Goal: Information Seeking & Learning: Learn about a topic

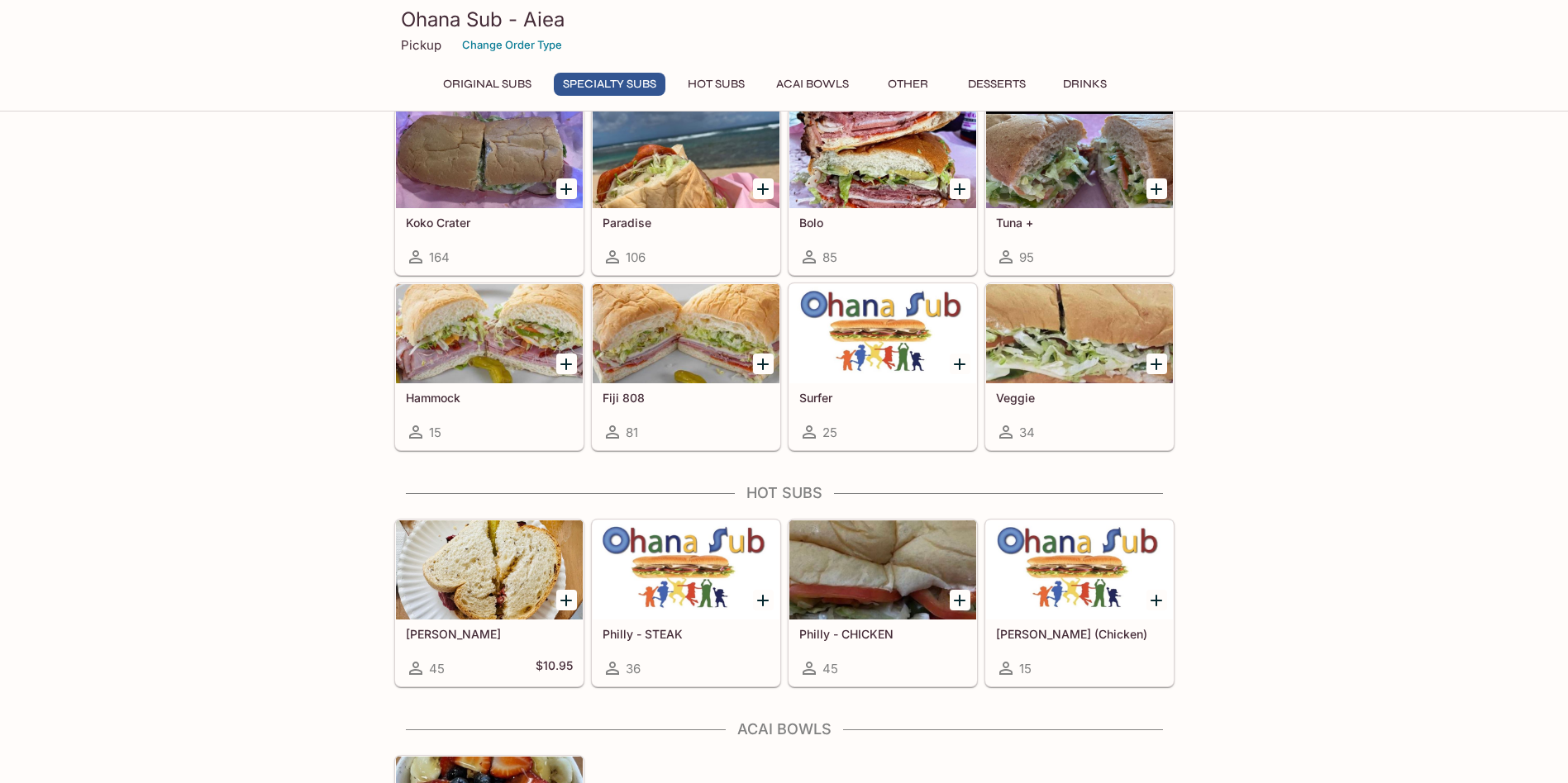
scroll to position [1074, 0]
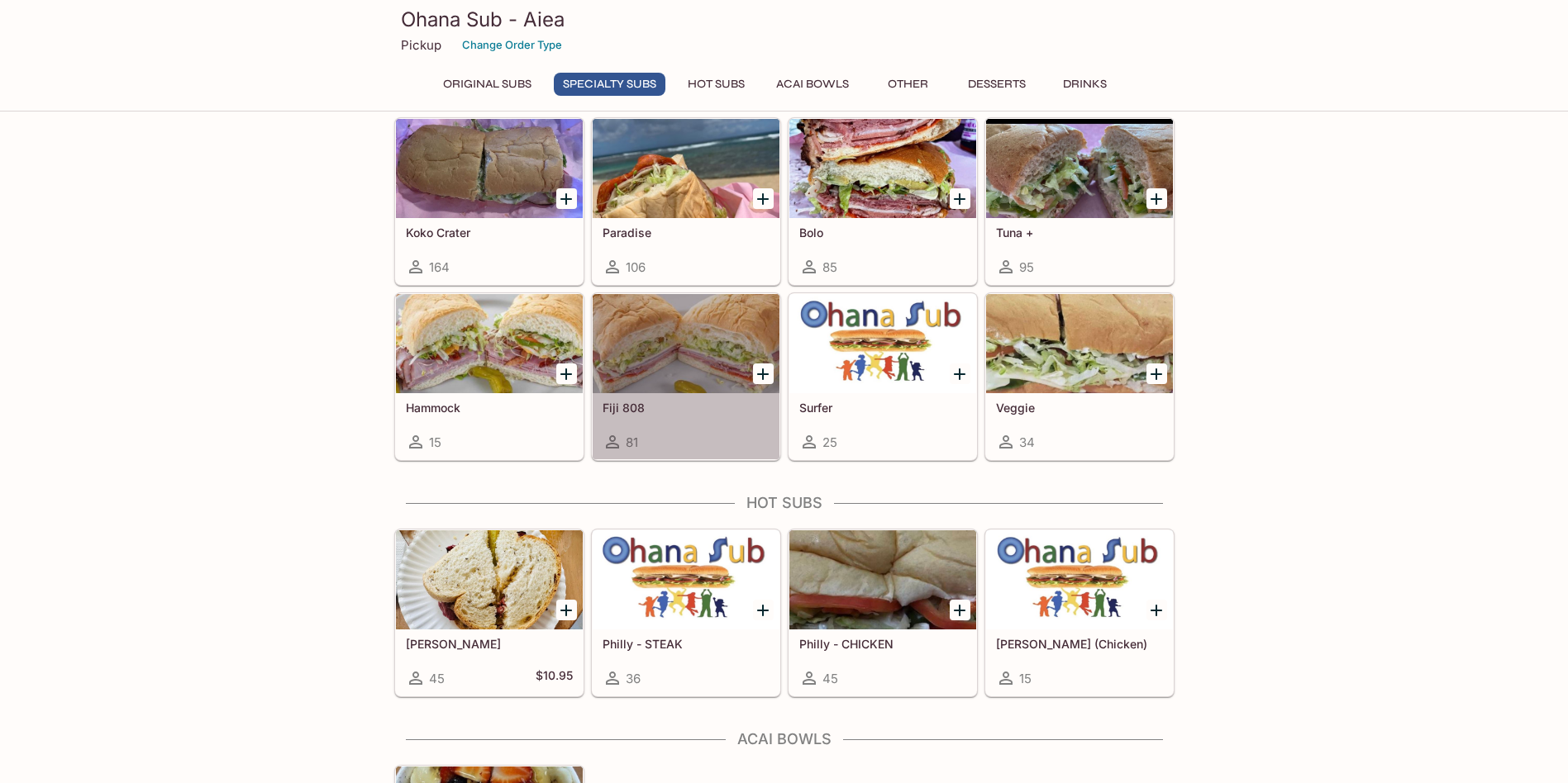
click at [638, 408] on h5 "Fiji 808" at bounding box center [686, 407] width 167 height 14
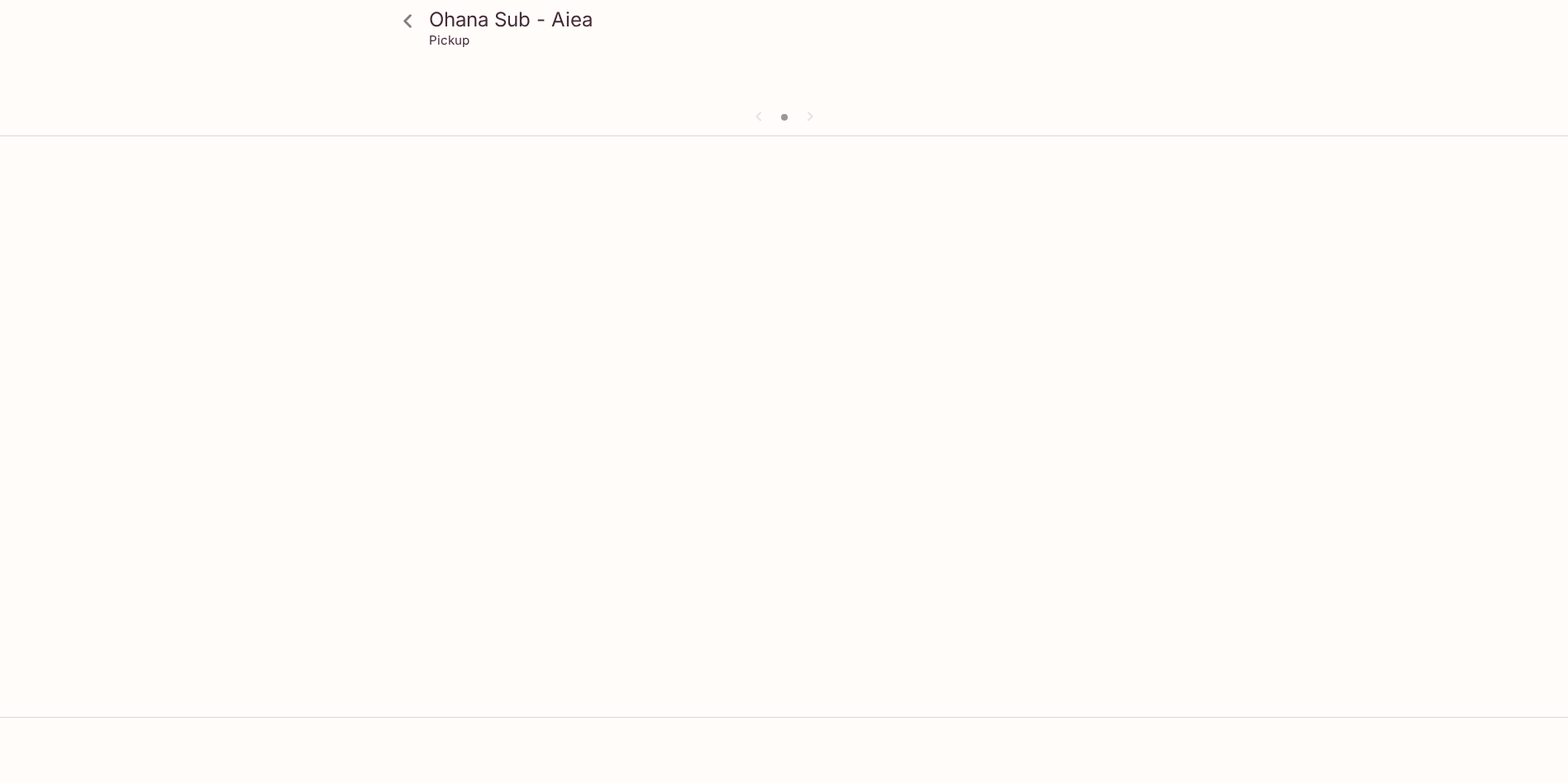
scroll to position [143, 0]
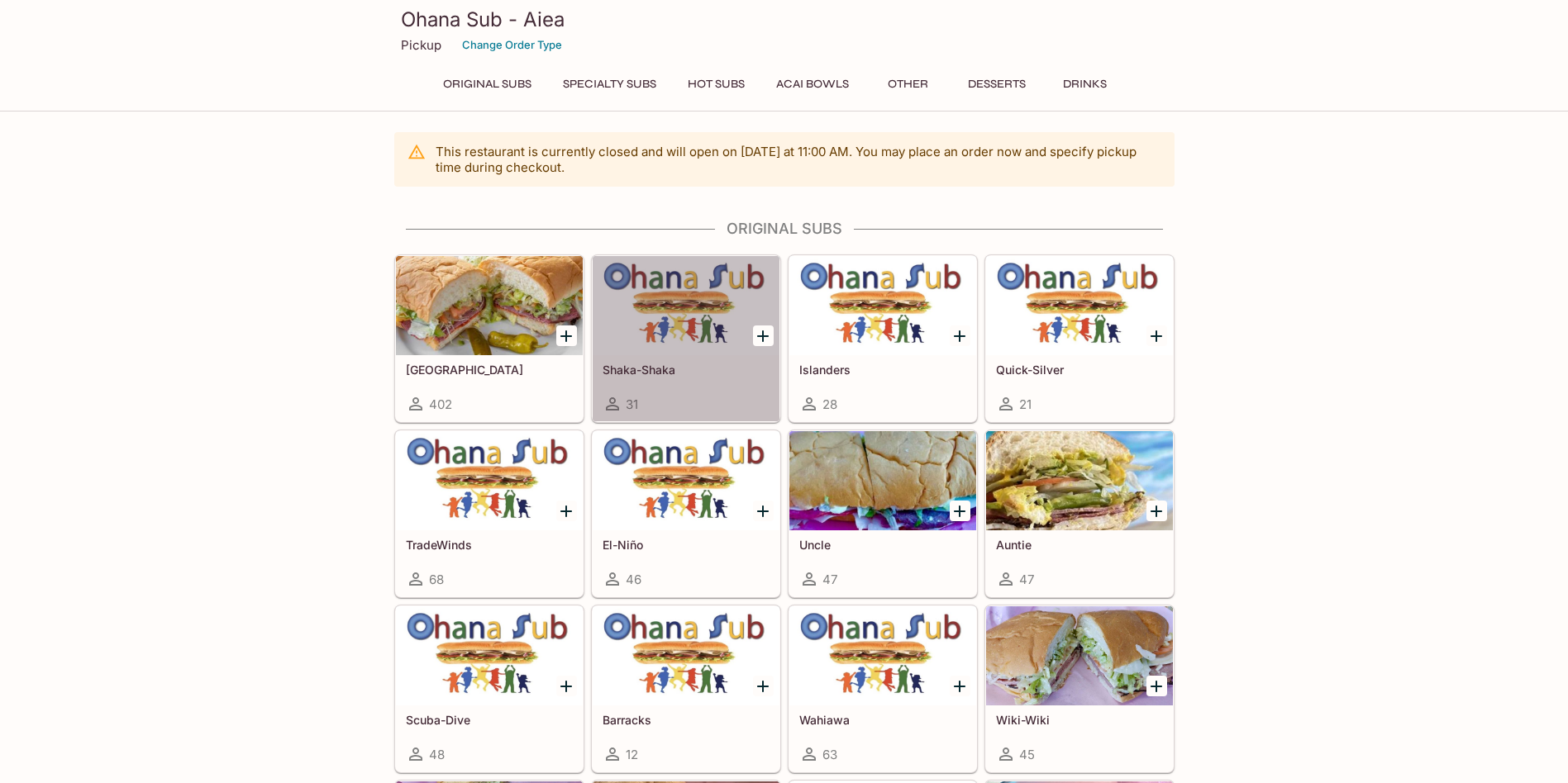
click at [696, 324] on div at bounding box center [685, 305] width 187 height 99
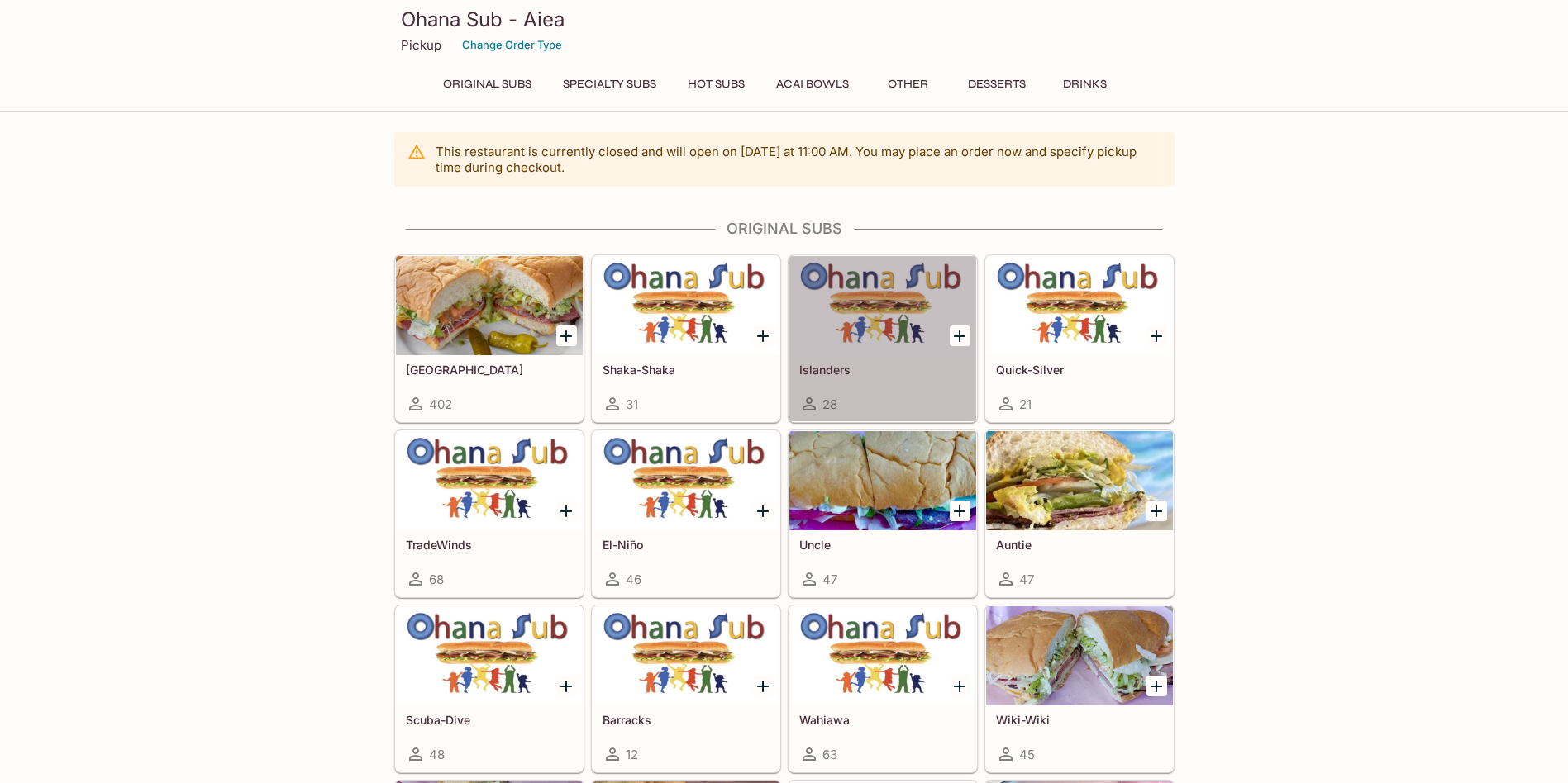
click at [858, 319] on div at bounding box center [882, 305] width 187 height 99
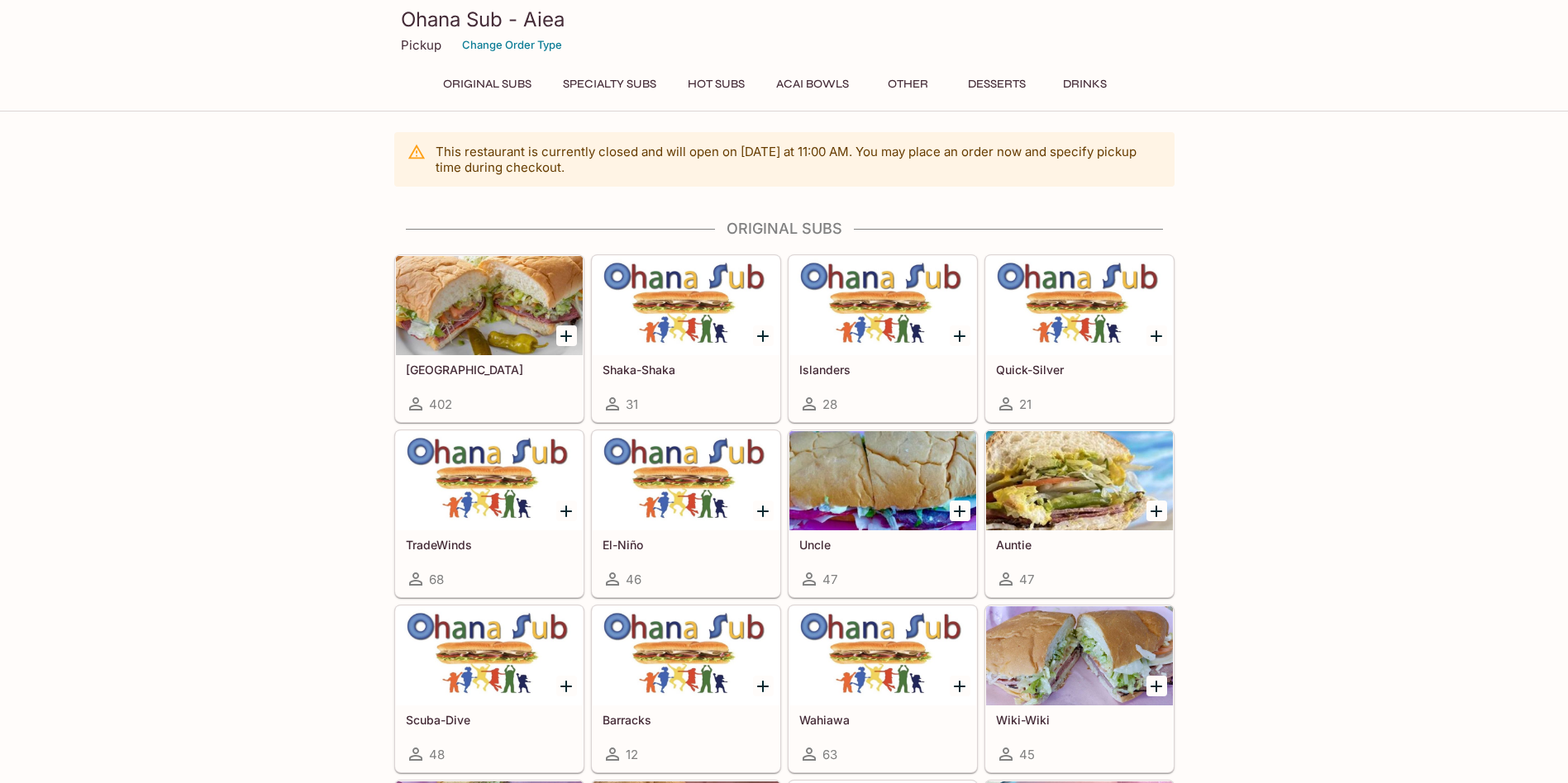
click at [1056, 311] on div at bounding box center [1079, 305] width 187 height 99
click at [511, 484] on div at bounding box center [489, 480] width 187 height 99
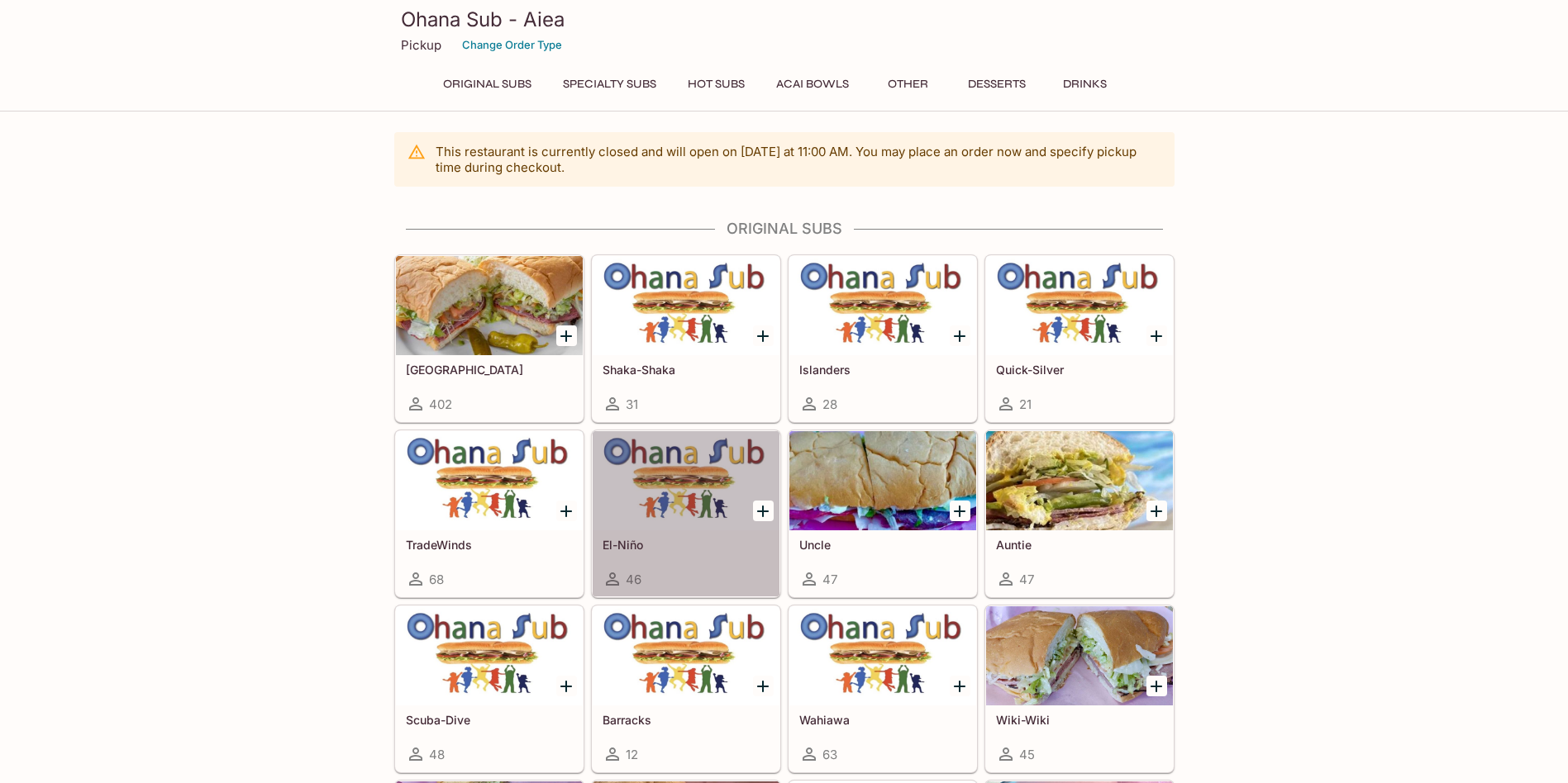
click at [685, 461] on div at bounding box center [685, 480] width 187 height 99
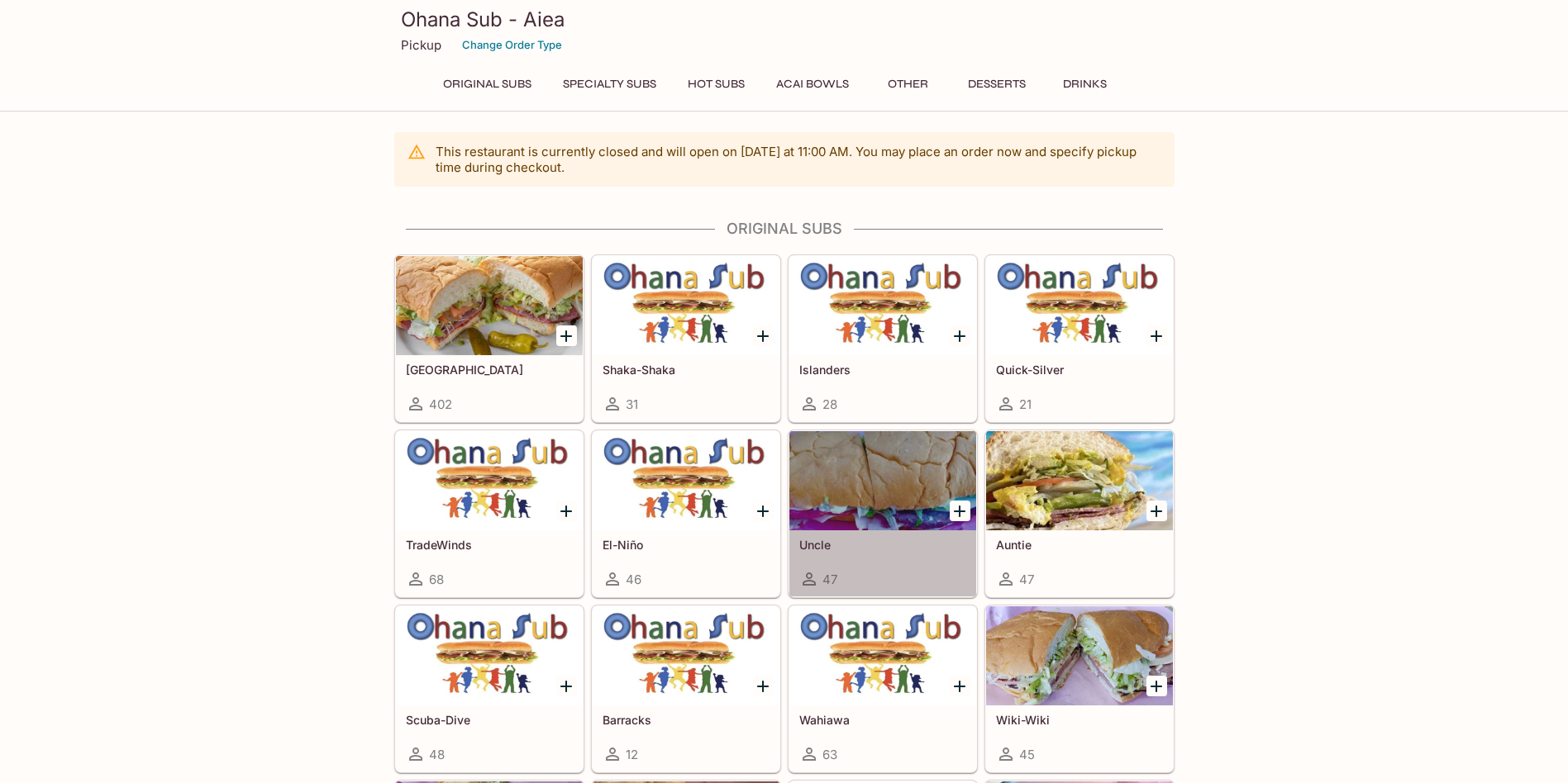
click at [876, 519] on div at bounding box center [882, 480] width 187 height 99
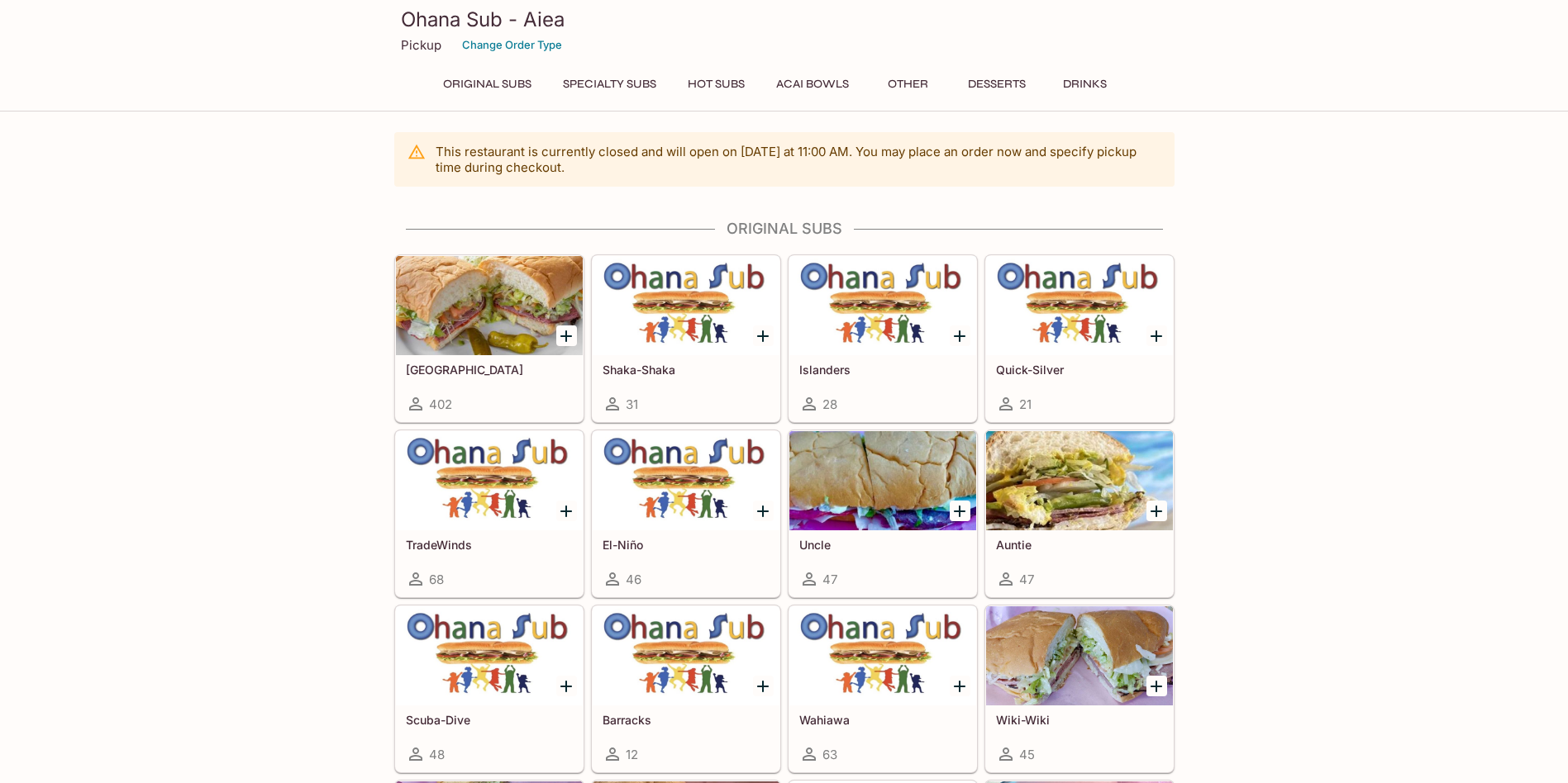
click at [1097, 496] on div at bounding box center [1079, 480] width 187 height 99
click at [465, 662] on div at bounding box center [489, 655] width 187 height 99
click at [852, 659] on div at bounding box center [882, 655] width 187 height 99
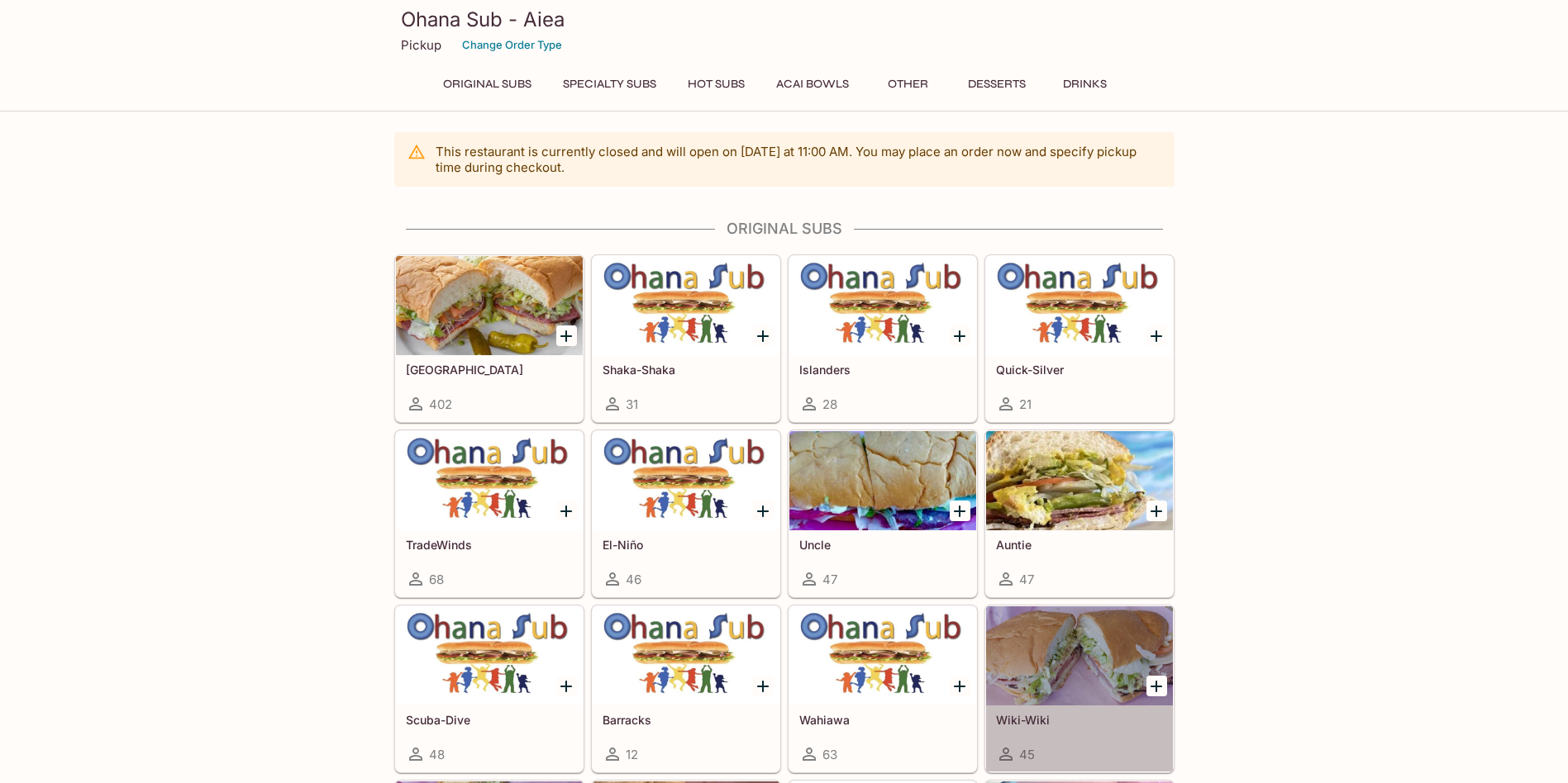
click at [1085, 634] on div at bounding box center [1079, 655] width 187 height 99
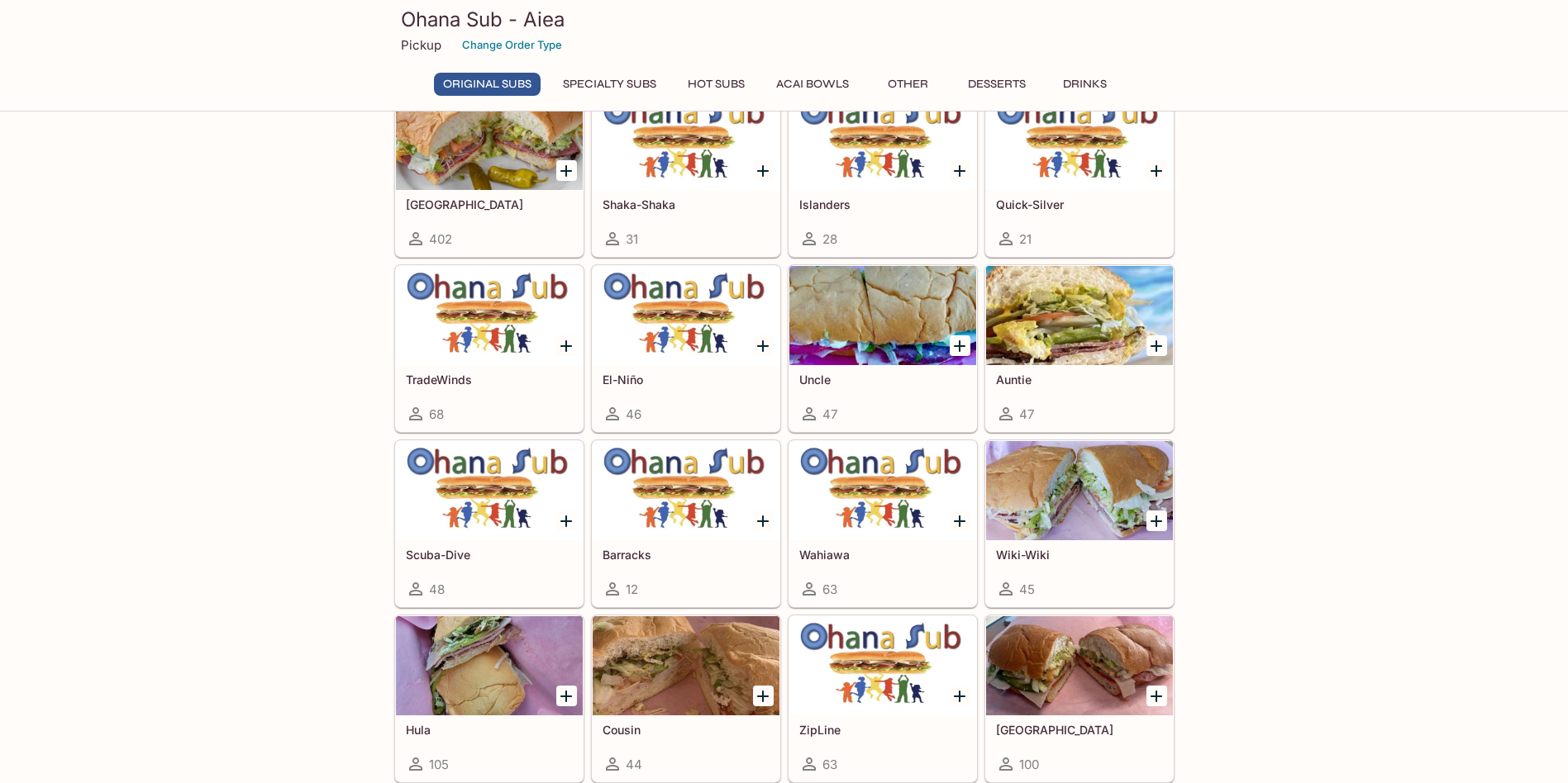
scroll to position [331, 0]
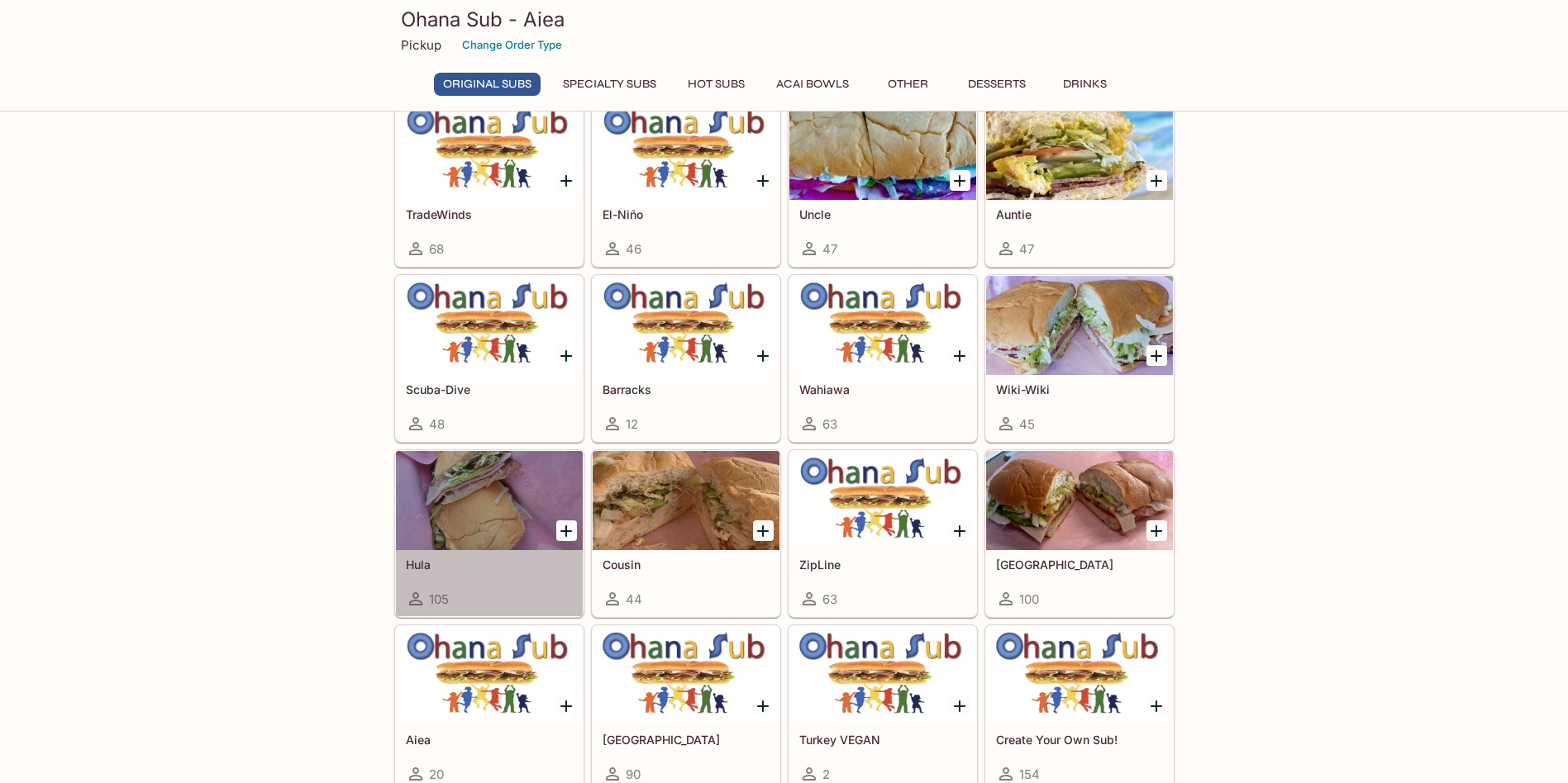
click at [410, 564] on h5 "Hula" at bounding box center [490, 564] width 167 height 14
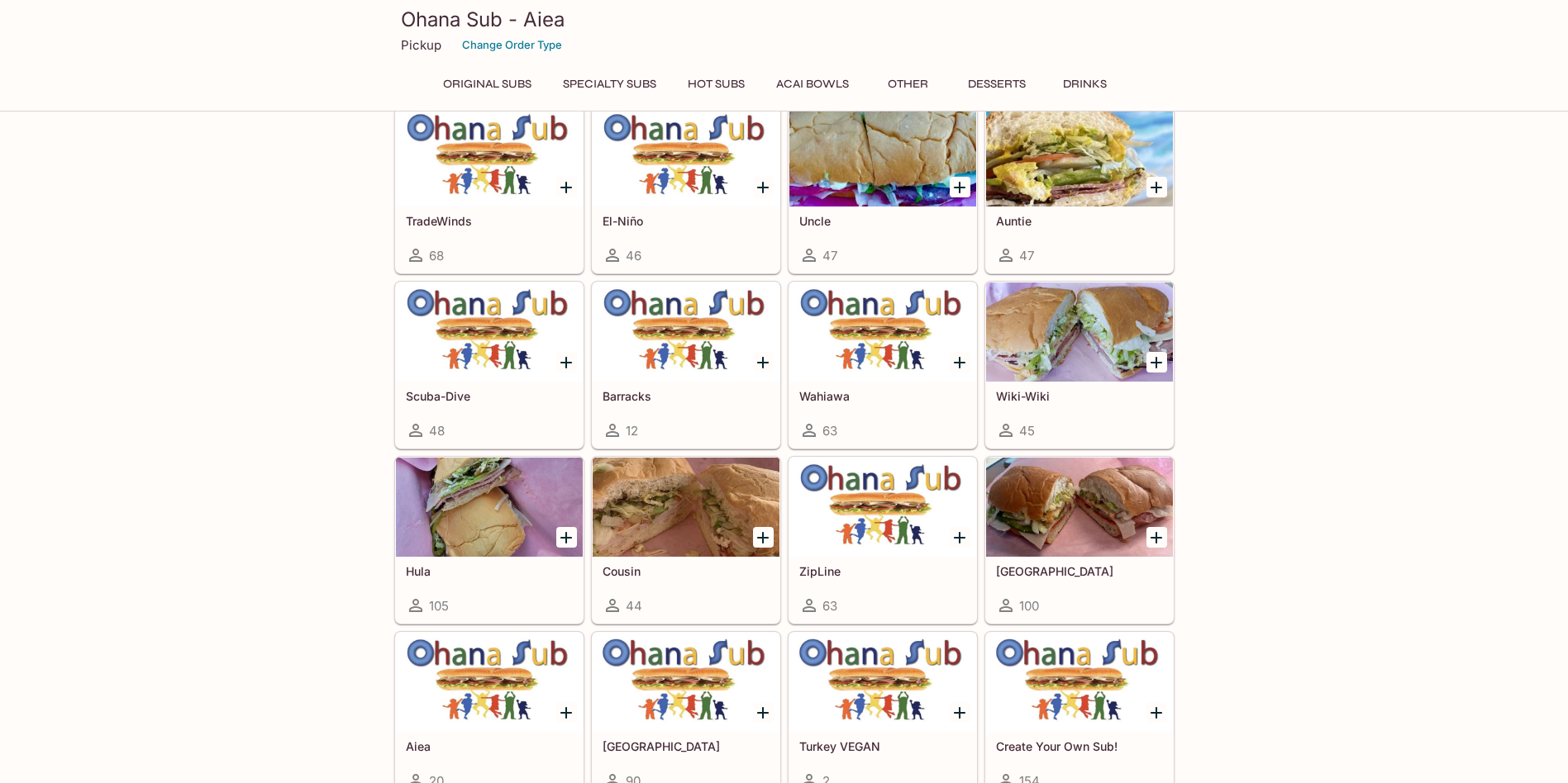
scroll to position [324, 0]
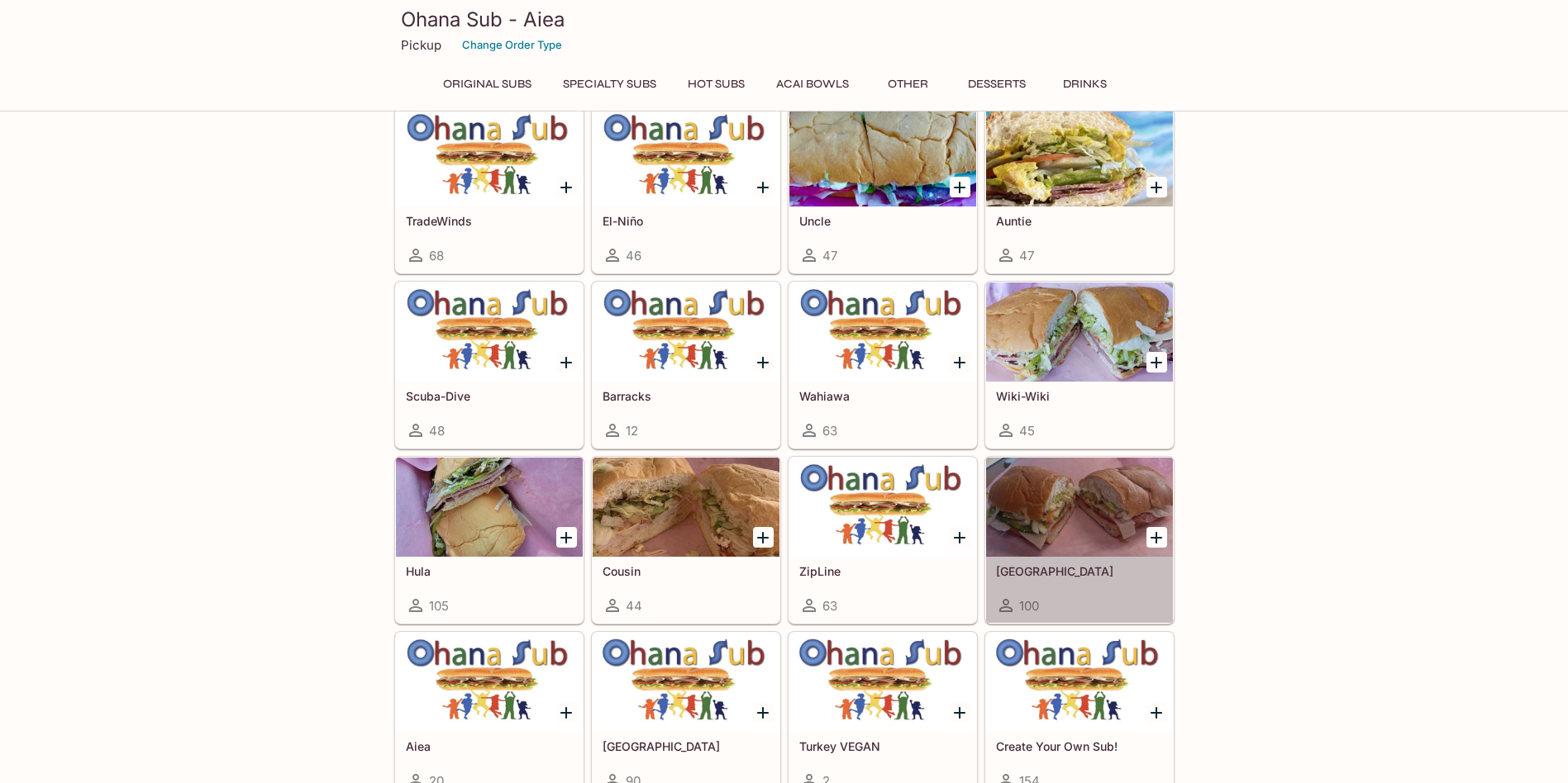
click at [1032, 502] on div at bounding box center [1079, 507] width 187 height 99
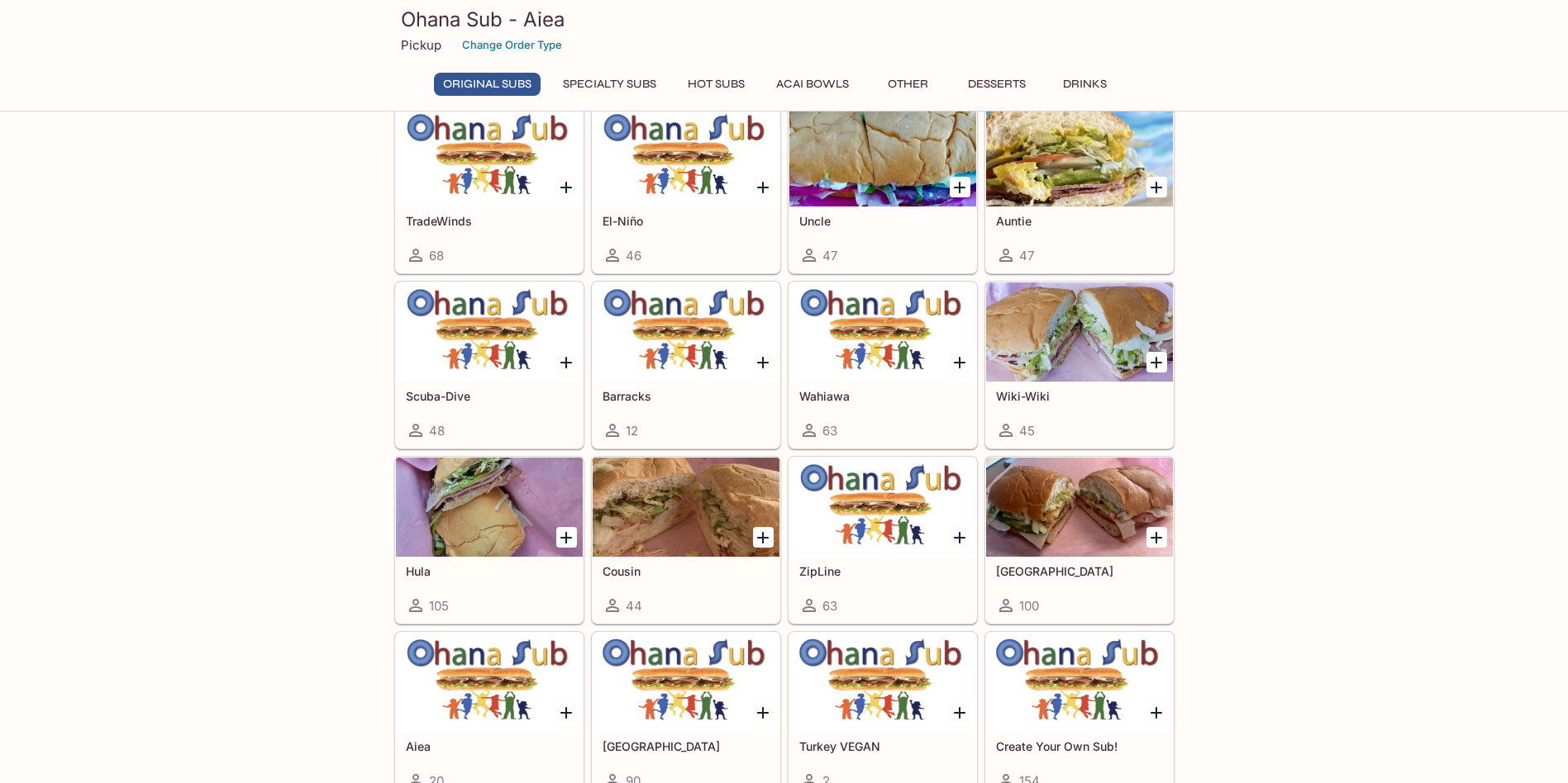
scroll to position [767, 0]
